Goal: Information Seeking & Learning: Learn about a topic

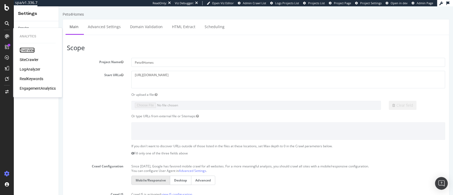
click at [23, 51] on div "Overview" at bounding box center [27, 49] width 15 height 5
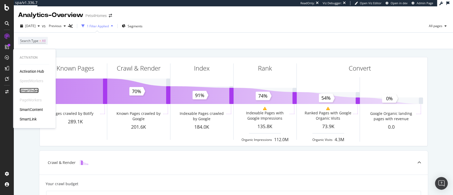
click at [29, 91] on div "SmartIndex" at bounding box center [29, 90] width 19 height 5
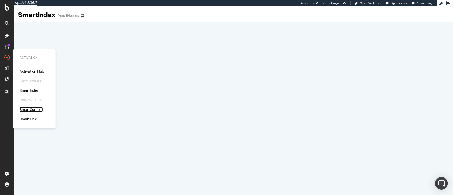
click at [34, 110] on div "SmartContent" at bounding box center [31, 109] width 23 height 5
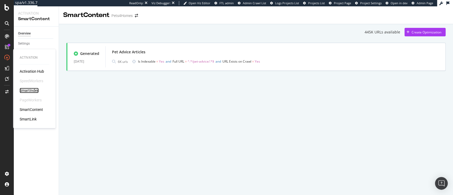
click at [30, 89] on div "SmartIndex" at bounding box center [29, 90] width 19 height 5
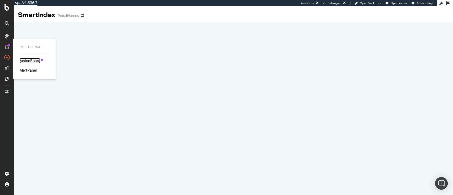
click at [23, 60] on div "ActionBoard" at bounding box center [30, 60] width 21 height 5
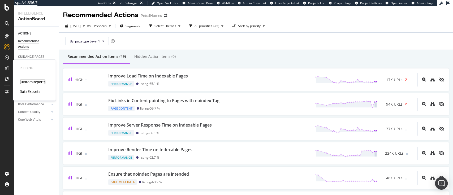
click at [26, 82] on div "CustomReports" at bounding box center [33, 81] width 26 height 5
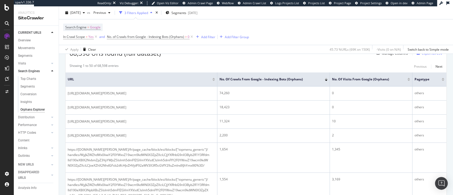
scroll to position [103, 0]
